Goal: Information Seeking & Learning: Find contact information

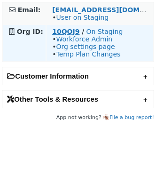
click at [62, 33] on strong "10QQJ9" at bounding box center [65, 32] width 27 height 8
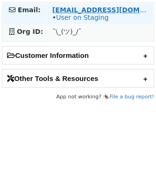
click at [99, 12] on strong "sandeep.shinde@neosoftmail.com" at bounding box center [116, 10] width 129 height 8
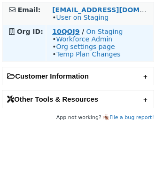
click at [70, 34] on strong "10QQJ9" at bounding box center [65, 32] width 27 height 8
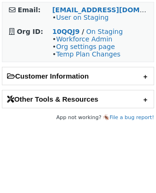
click at [77, 78] on h2 "Customer Information" at bounding box center [78, 75] width 152 height 17
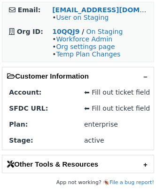
click at [64, 170] on h2 "Other Tools & Resources" at bounding box center [78, 163] width 152 height 17
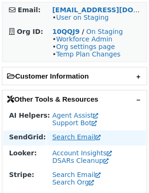
click at [74, 139] on link "Search Email" at bounding box center [76, 137] width 48 height 8
